Goal: Information Seeking & Learning: Learn about a topic

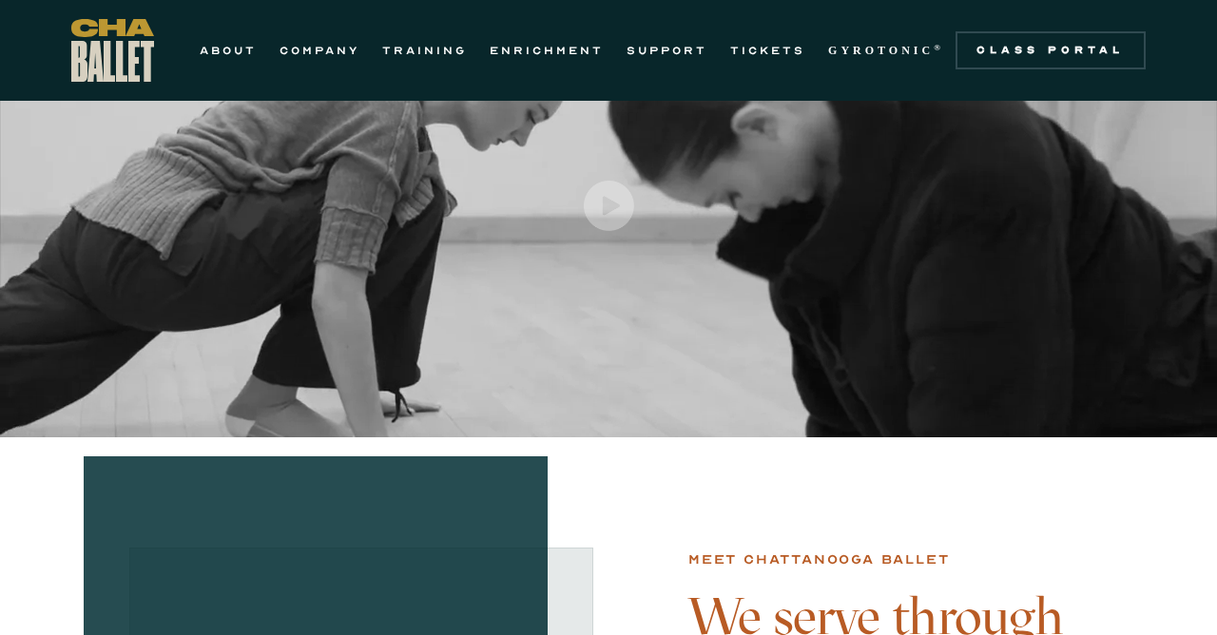
scroll to position [98, 0]
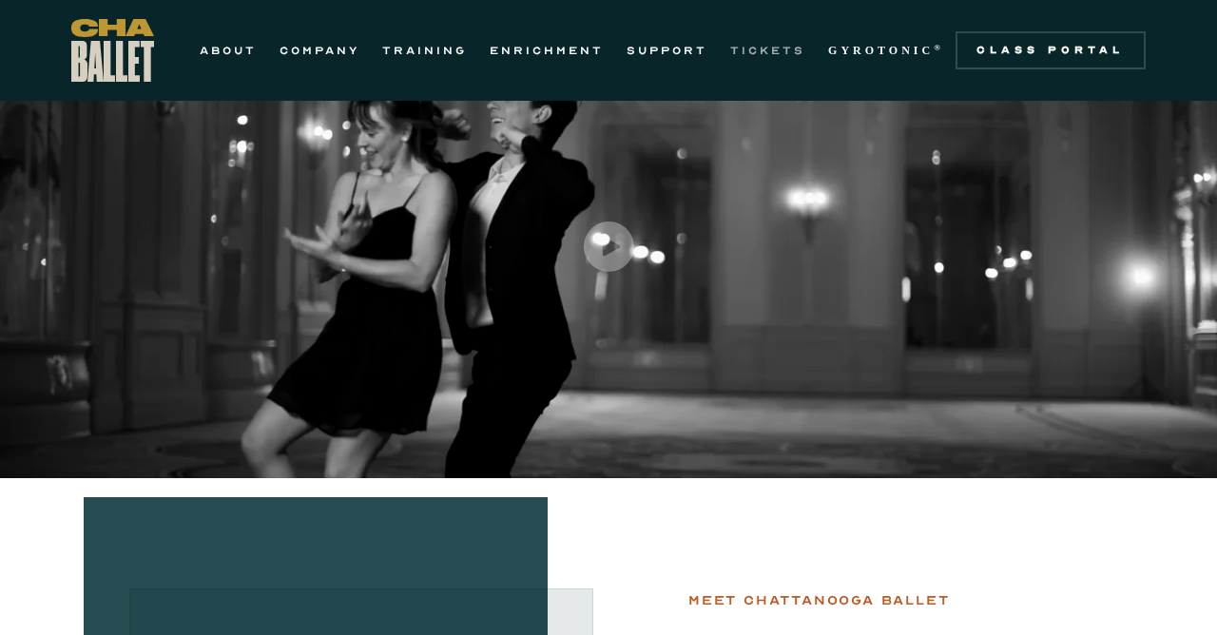
click at [754, 50] on link "TICKETS" at bounding box center [767, 50] width 75 height 23
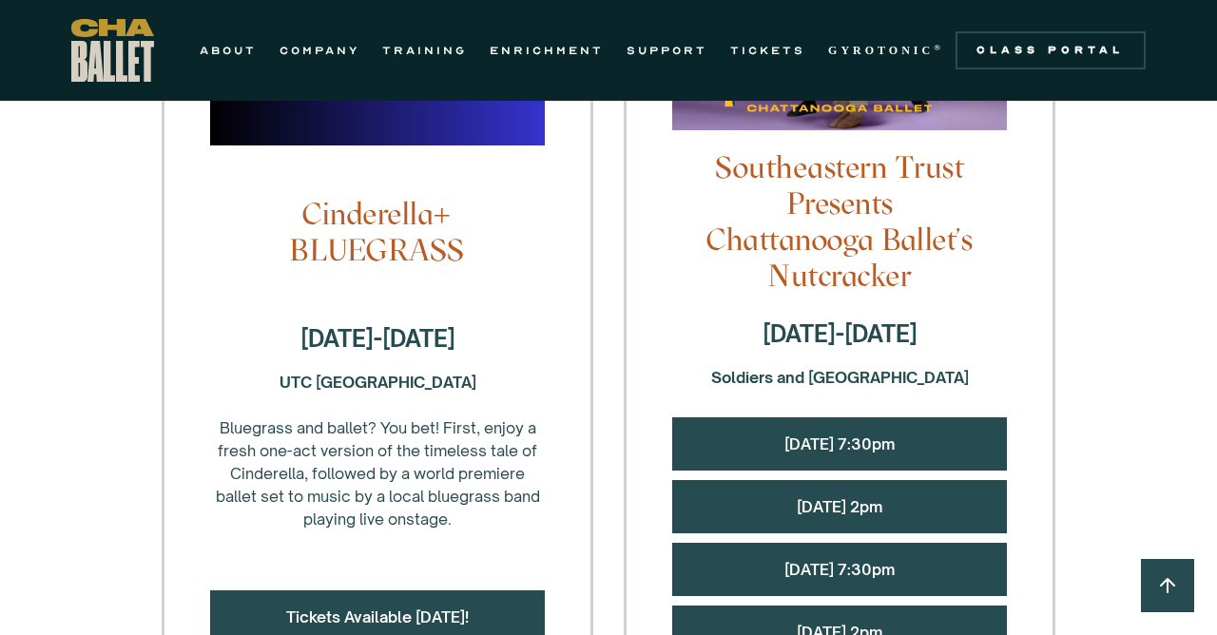
scroll to position [1908, 0]
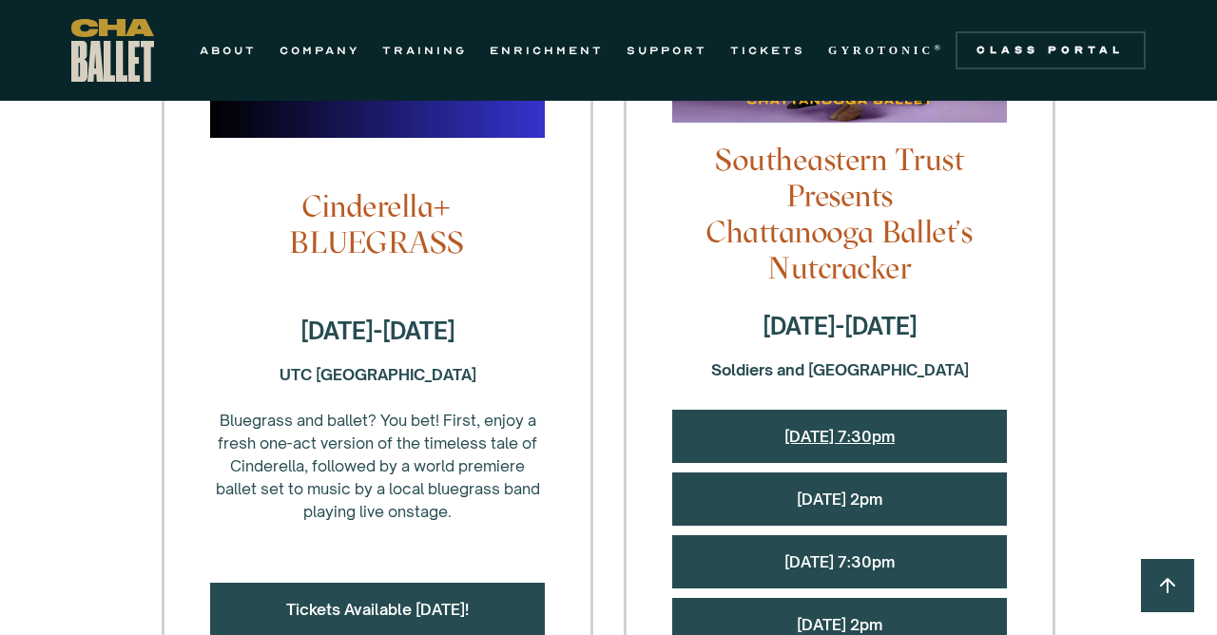
click at [873, 427] on link "Friday, 12/12 @ 7:30pm" at bounding box center [839, 436] width 110 height 19
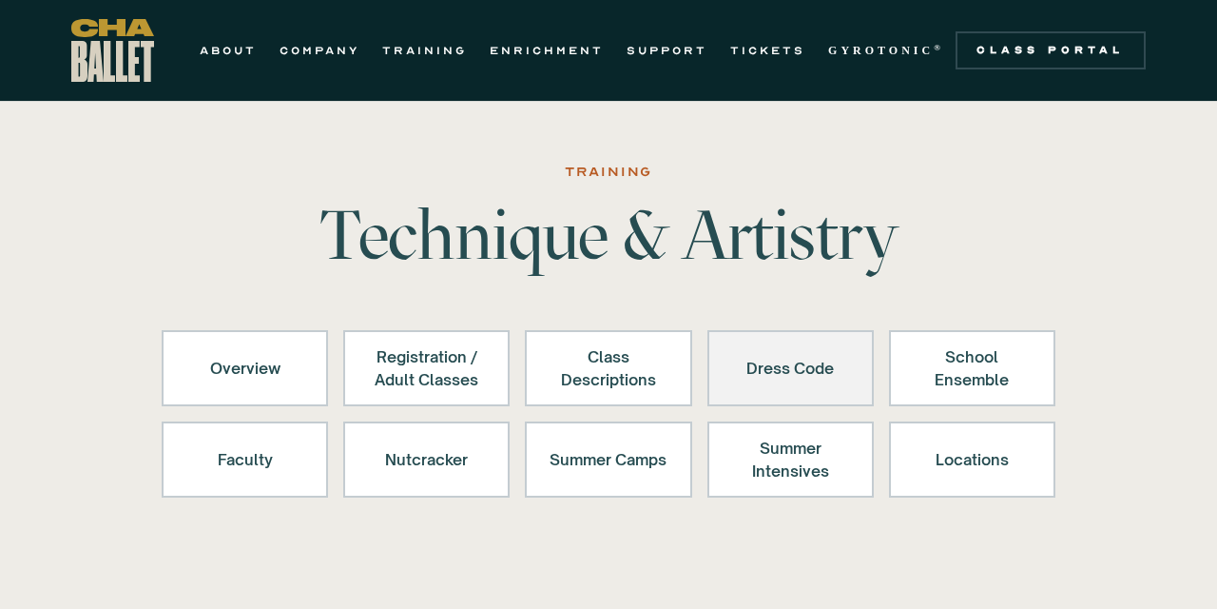
click at [806, 342] on link "Dress Code" at bounding box center [790, 368] width 166 height 76
click at [776, 354] on div "Dress Code" at bounding box center [790, 368] width 117 height 46
click at [745, 356] on div "Dress Code" at bounding box center [790, 368] width 117 height 46
click at [818, 390] on div "Dress Code" at bounding box center [790, 368] width 117 height 46
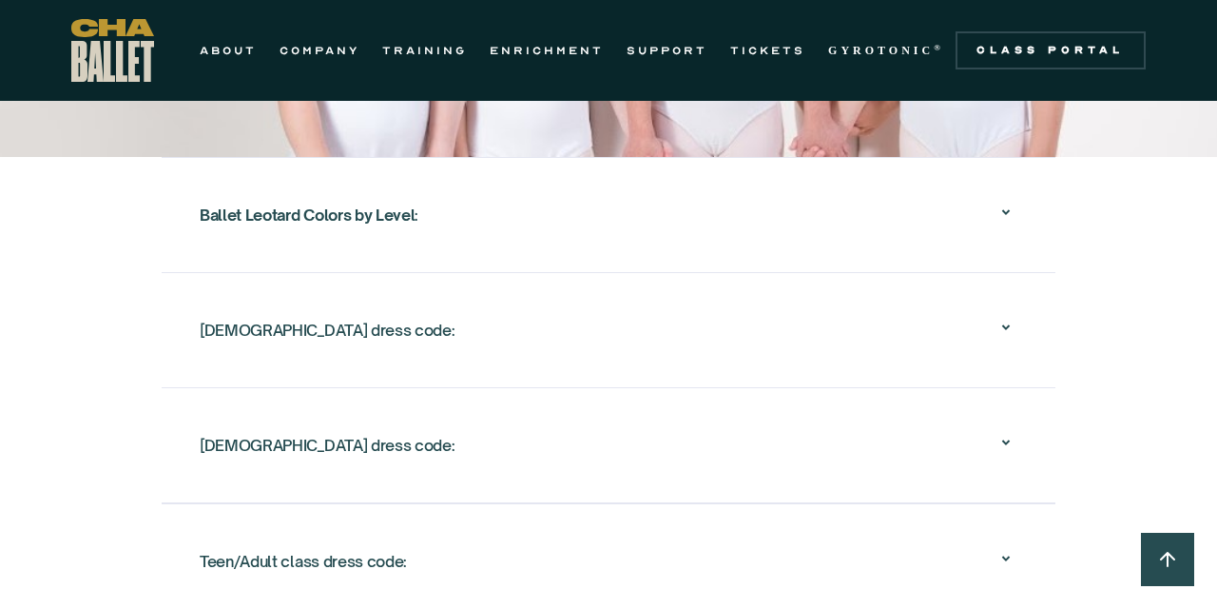
scroll to position [3302, 0]
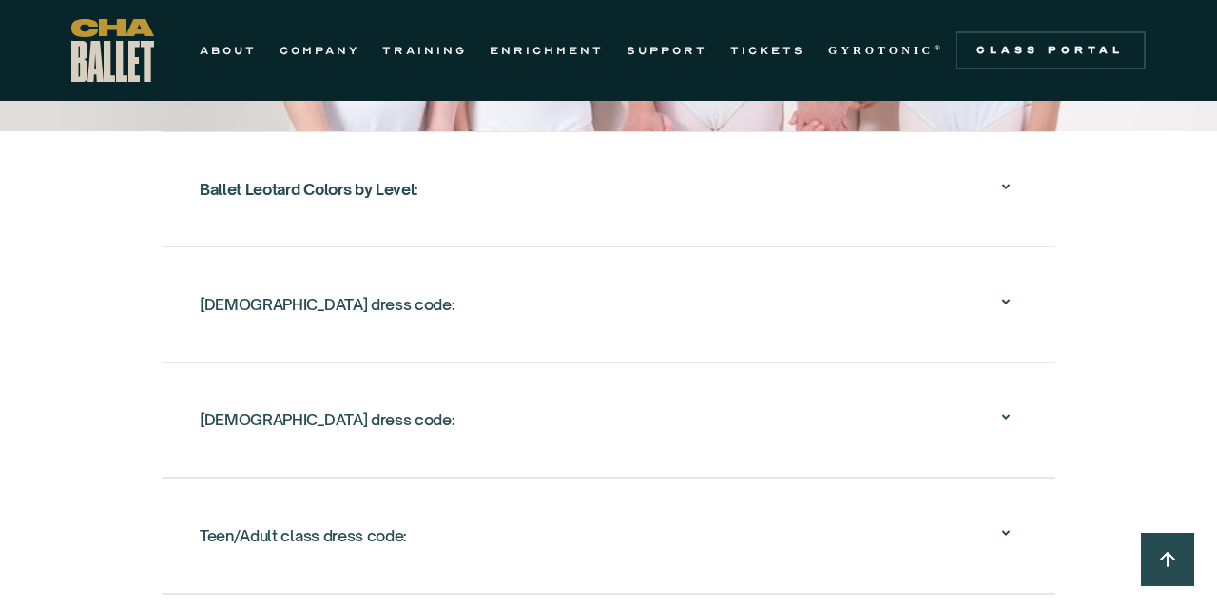
click at [406, 319] on div "[DEMOGRAPHIC_DATA] dress code:" at bounding box center [609, 304] width 818 height 61
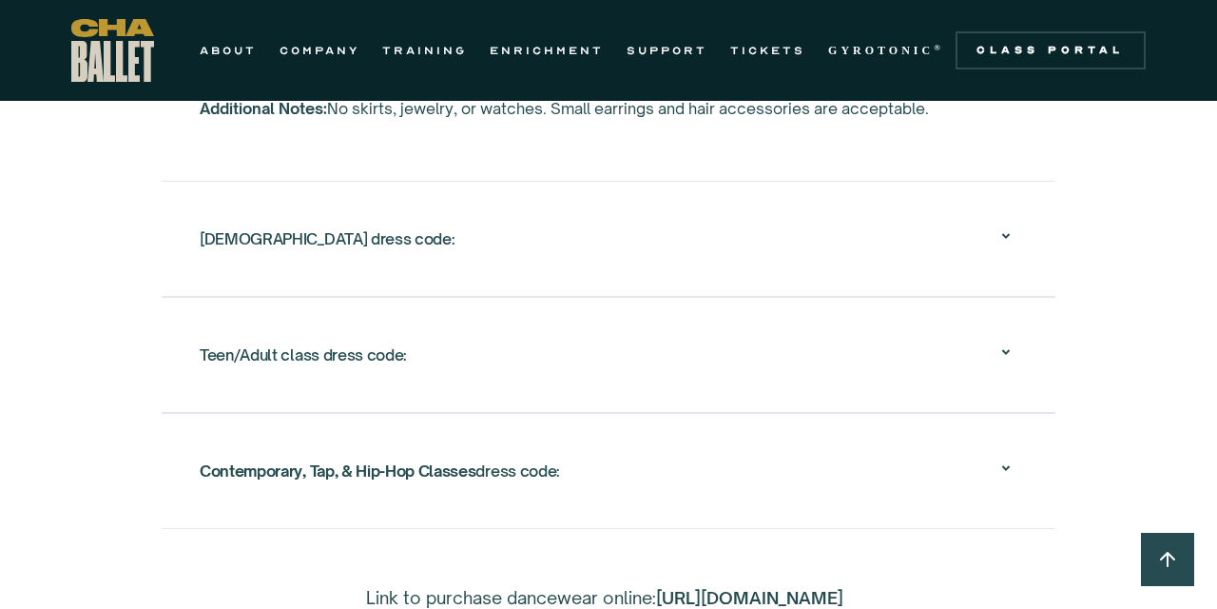
scroll to position [3689, 0]
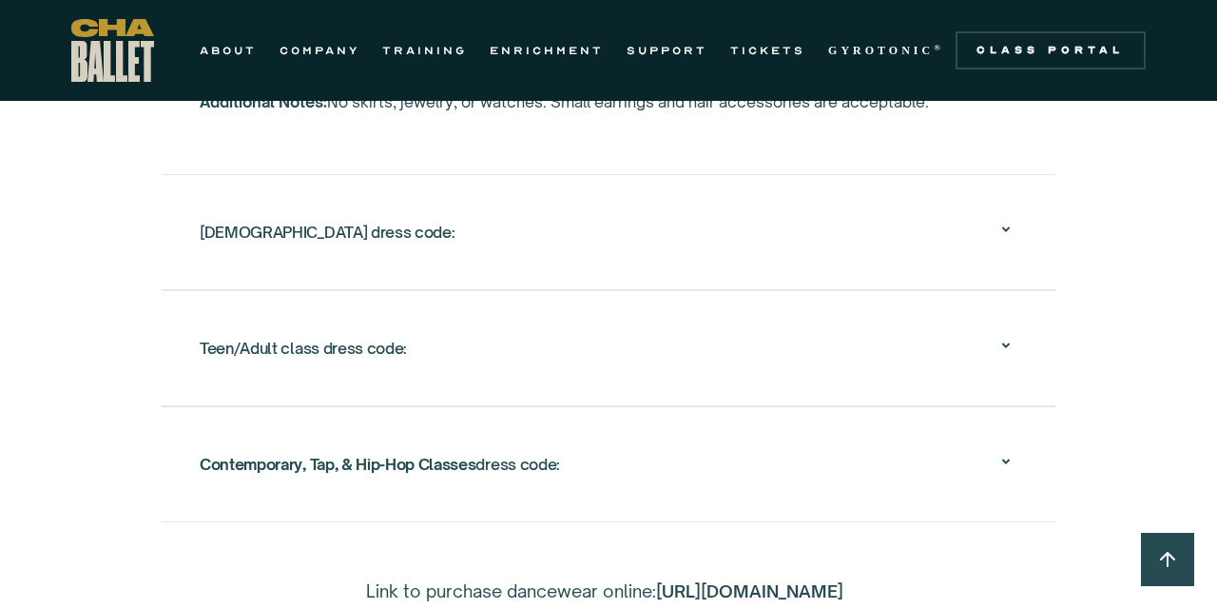
click at [462, 327] on div "Teen/Adult class dress code:" at bounding box center [609, 348] width 818 height 61
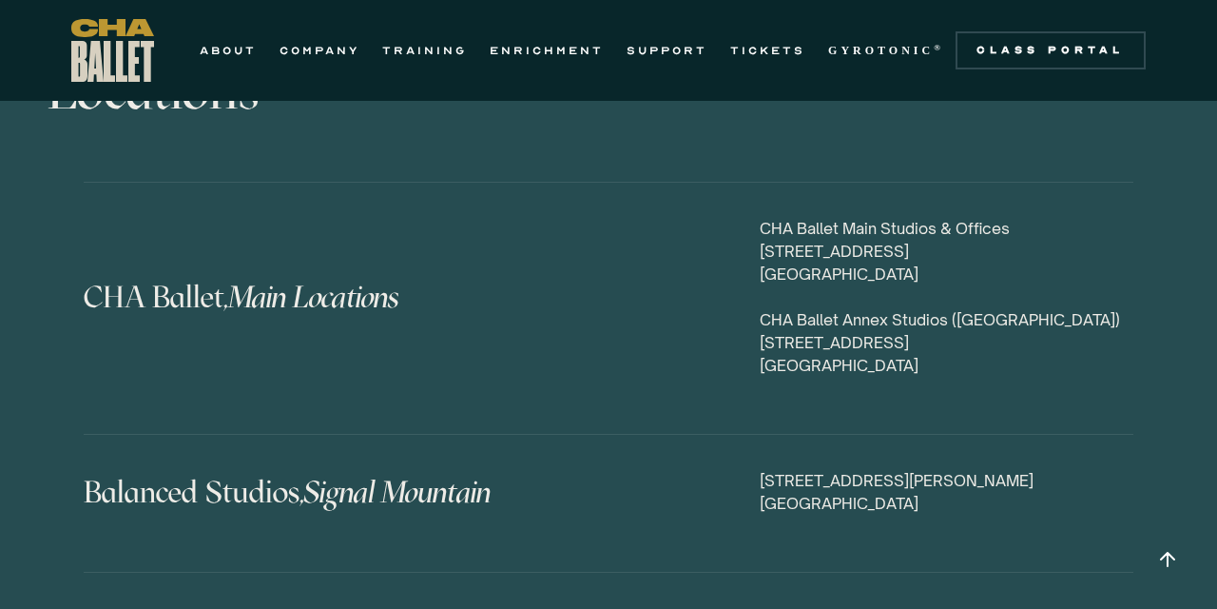
scroll to position [9113, 0]
